Goal: Task Accomplishment & Management: Use online tool/utility

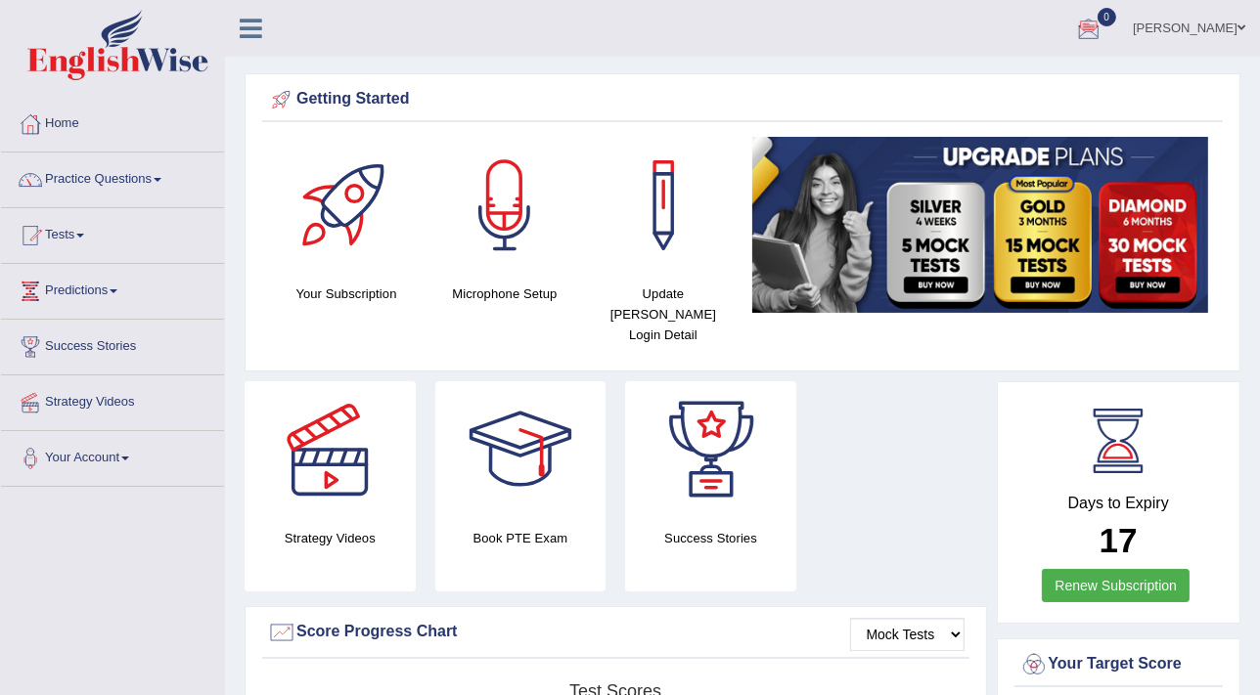
click at [773, 34] on ul "Mohita Negi Toggle navigation Username: Mohita Access Type: Online Subscription…" at bounding box center [897, 28] width 725 height 56
click at [68, 234] on link "Tests" at bounding box center [112, 232] width 223 height 49
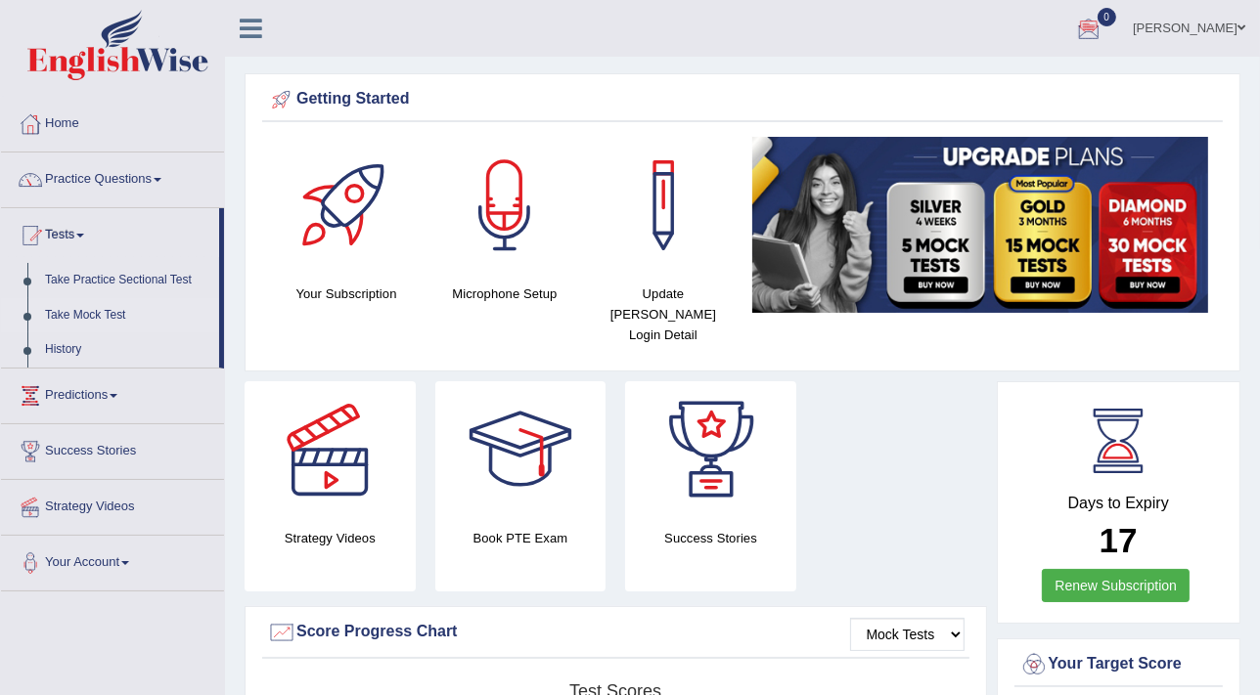
click at [98, 315] on link "Take Mock Test" at bounding box center [127, 315] width 183 height 35
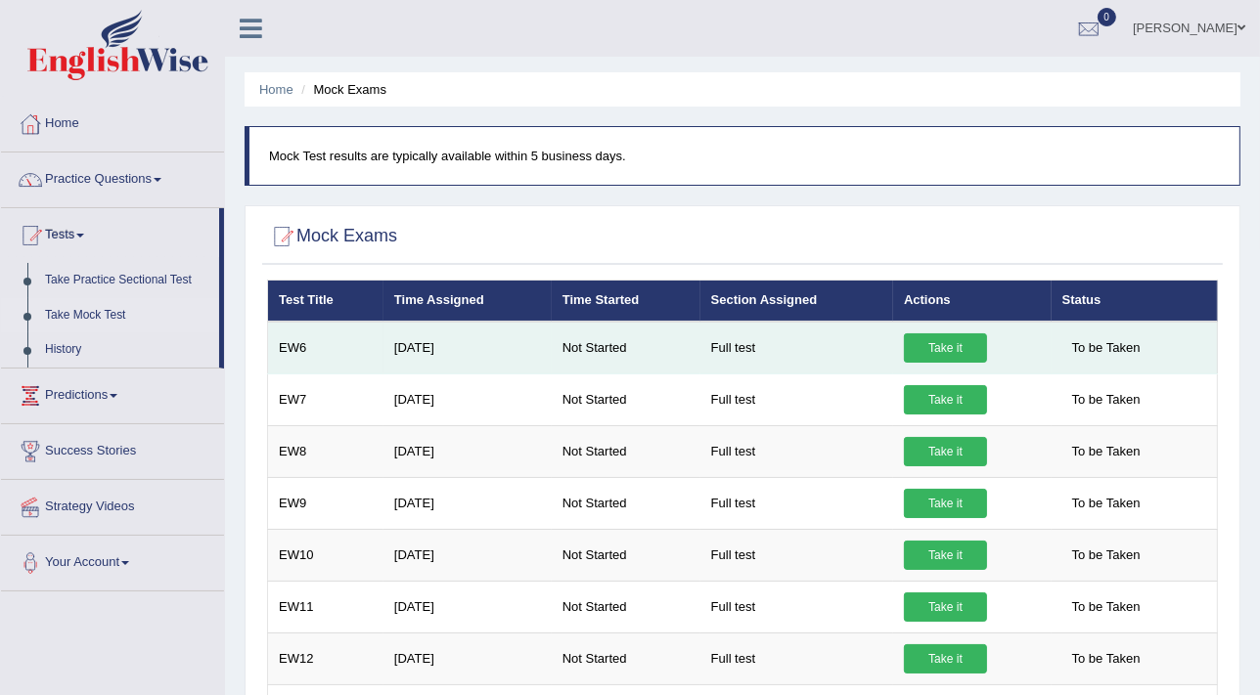
click at [937, 341] on link "Take it" at bounding box center [945, 348] width 83 height 29
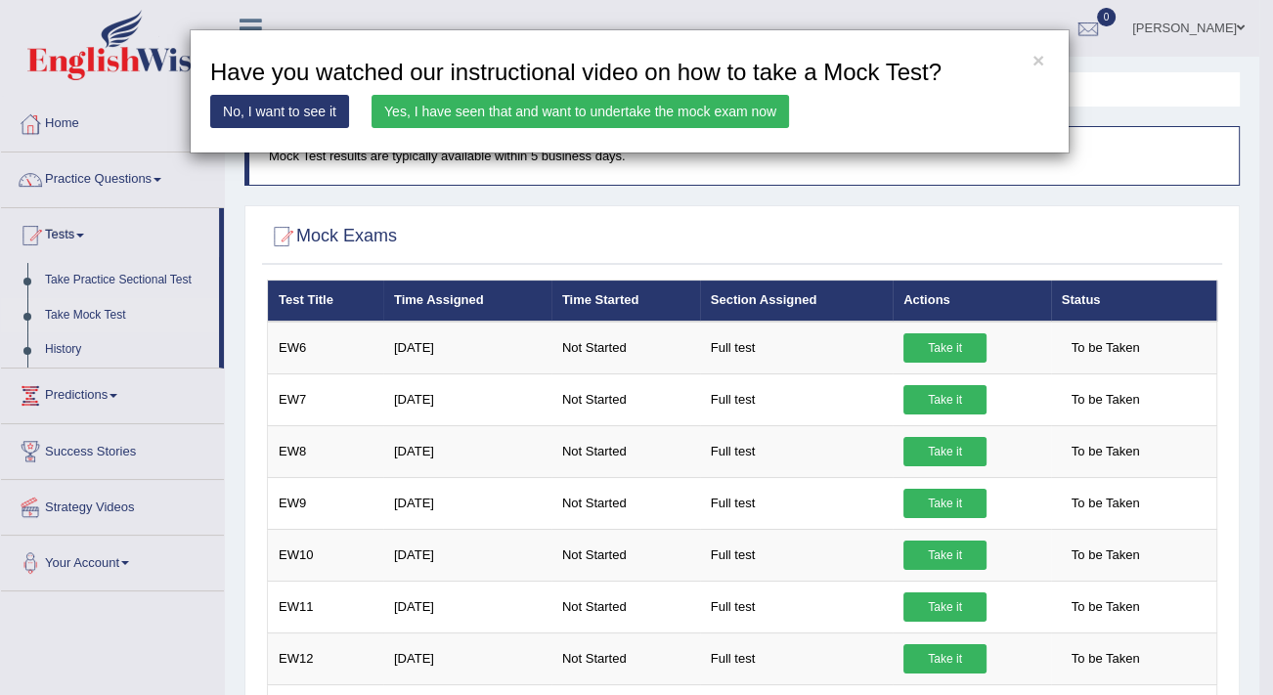
click at [549, 111] on link "Yes, I have seen that and want to undertake the mock exam now" at bounding box center [581, 111] width 418 height 33
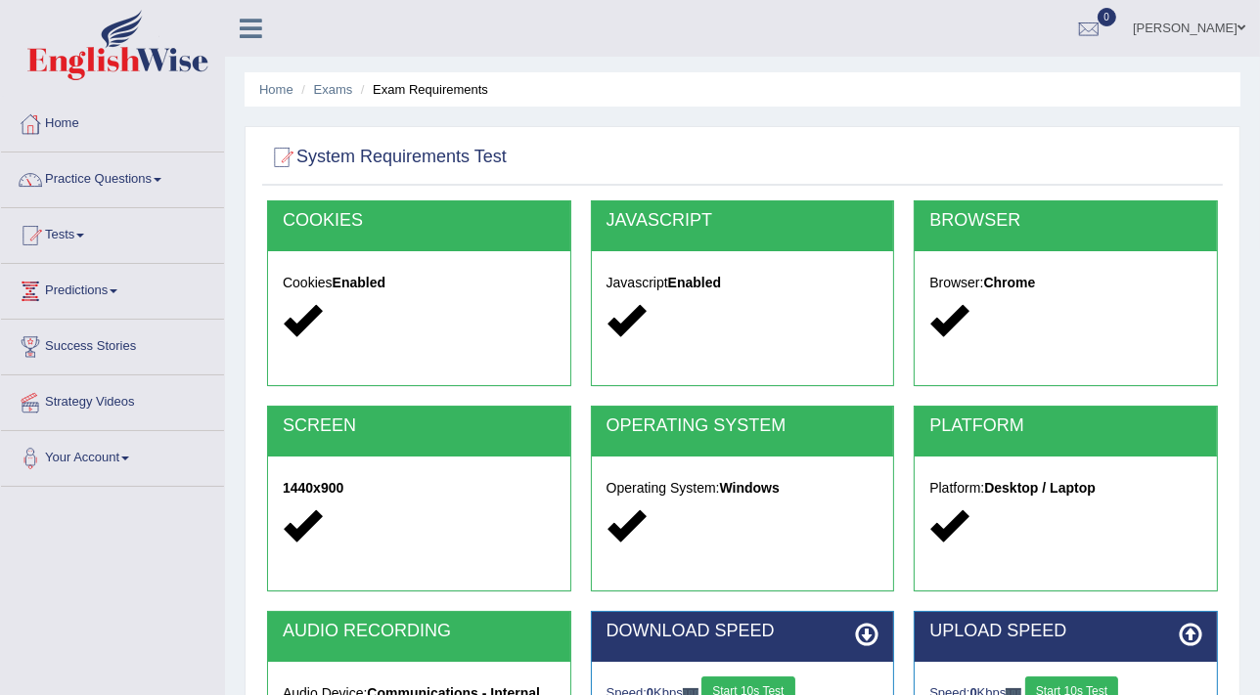
click at [774, 686] on button "Start 10s Test" at bounding box center [747, 691] width 93 height 29
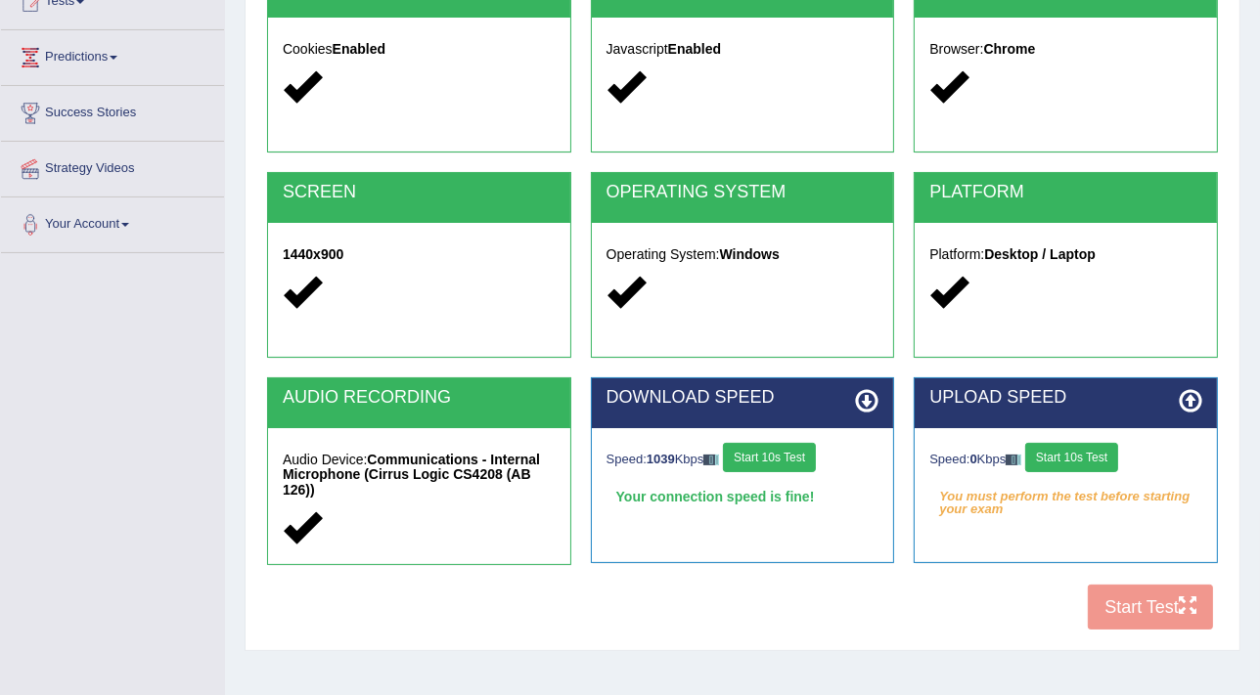
scroll to position [247, 0]
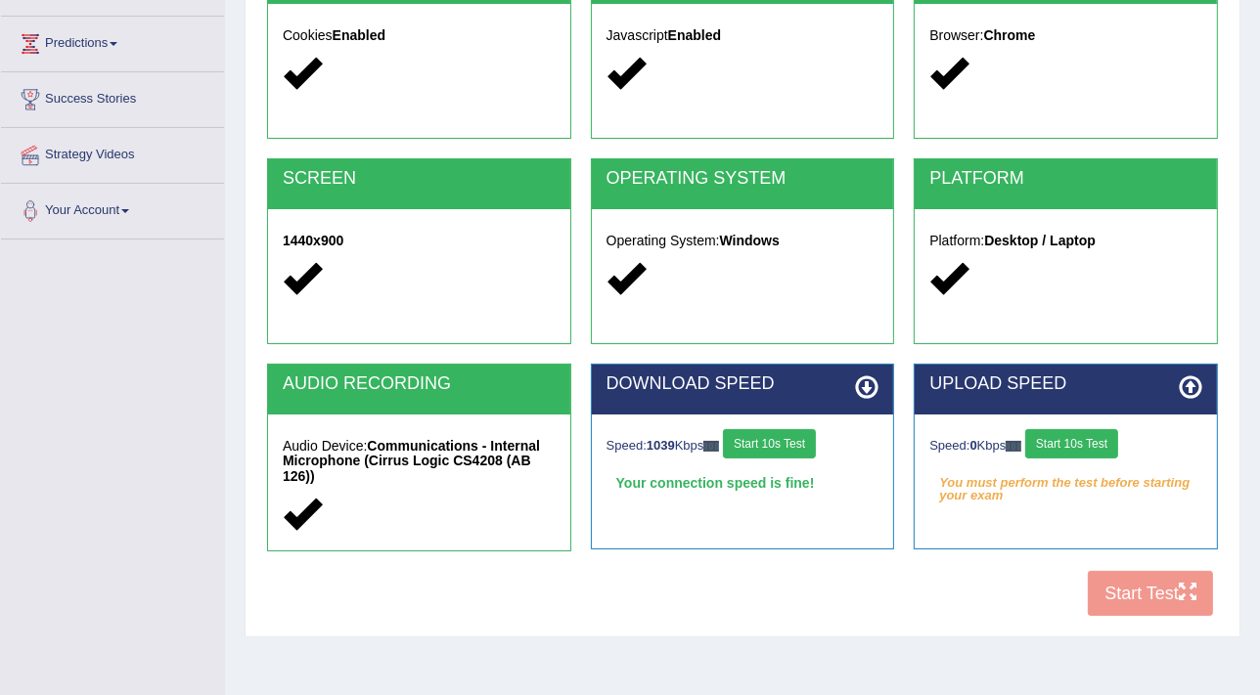
click at [1078, 436] on button "Start 10s Test" at bounding box center [1071, 443] width 93 height 29
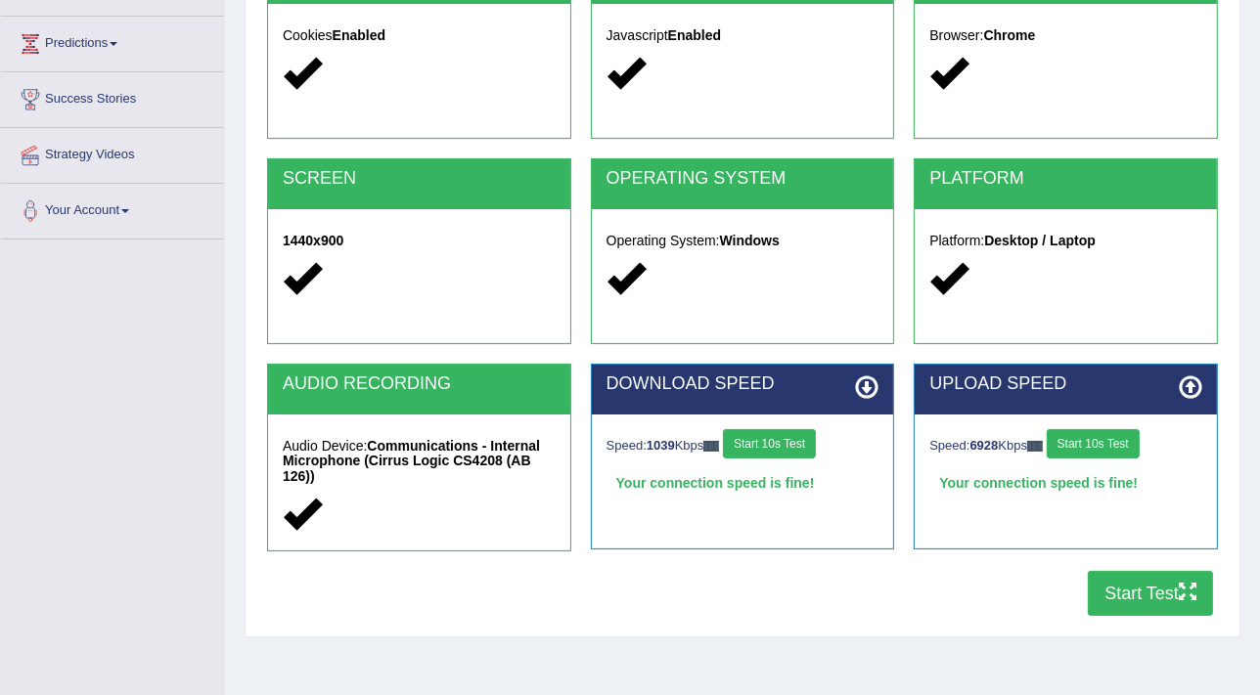
click at [1142, 589] on button "Start Test" at bounding box center [1150, 593] width 125 height 45
